Goal: Task Accomplishment & Management: Use online tool/utility

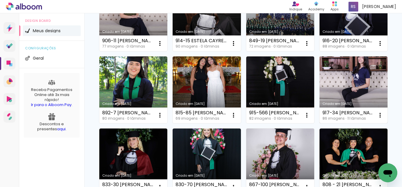
scroll to position [177, 0]
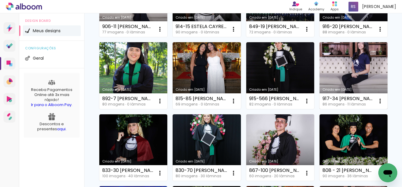
click at [305, 109] on link "Criado em [DATE]" at bounding box center [353, 75] width 68 height 67
